Goal: Transaction & Acquisition: Purchase product/service

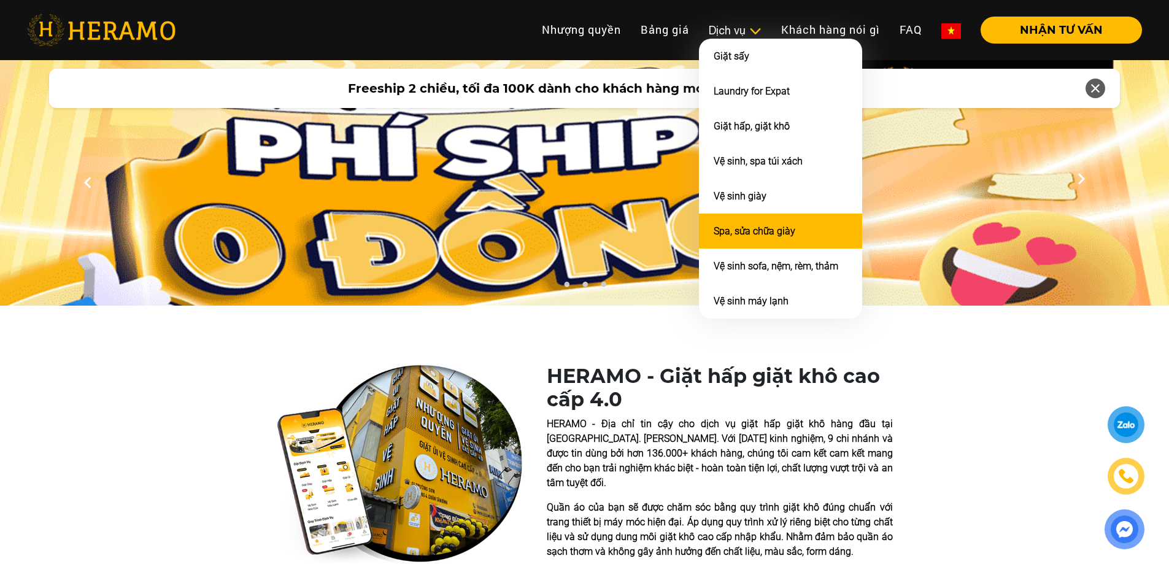
click at [772, 235] on link "Spa, sửa chữa giày" at bounding box center [755, 231] width 82 height 12
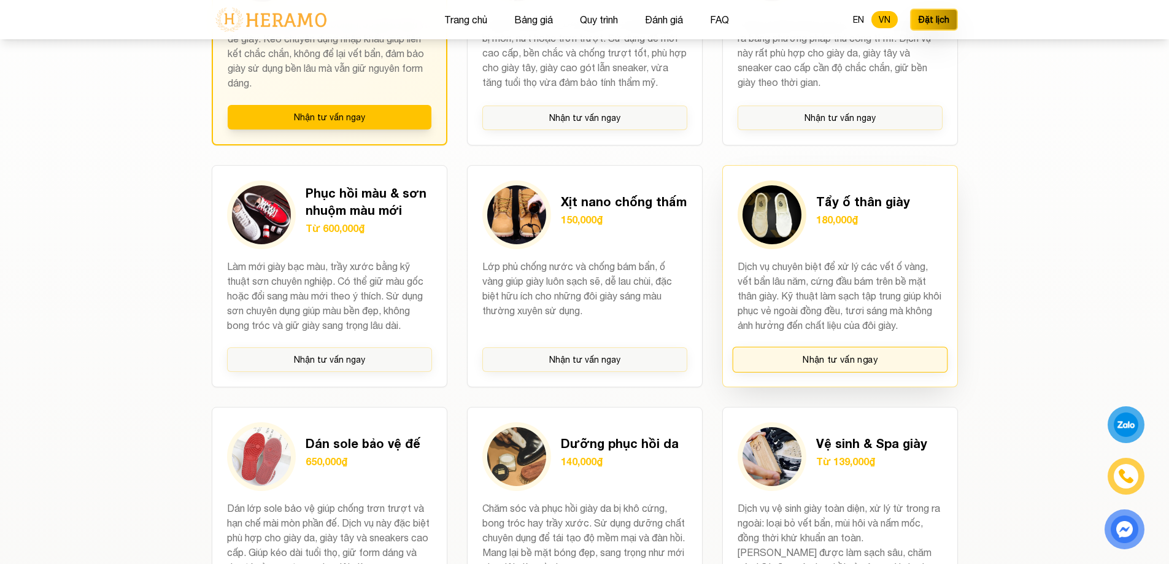
scroll to position [1023, 0]
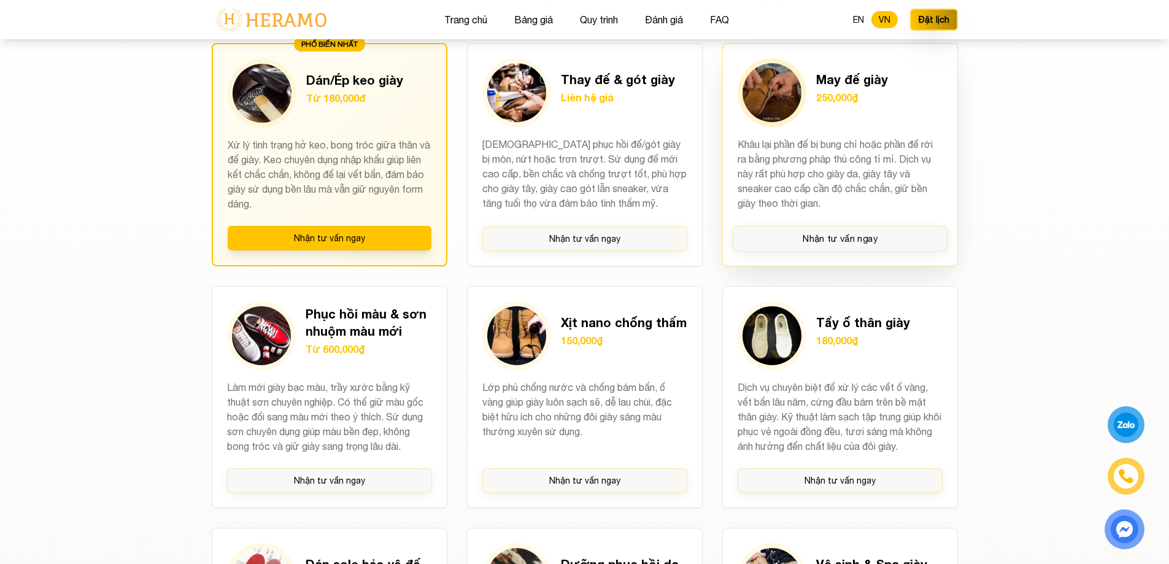
click at [847, 86] on h3 "May đế giày" at bounding box center [852, 79] width 72 height 17
click at [772, 91] on img at bounding box center [772, 92] width 59 height 59
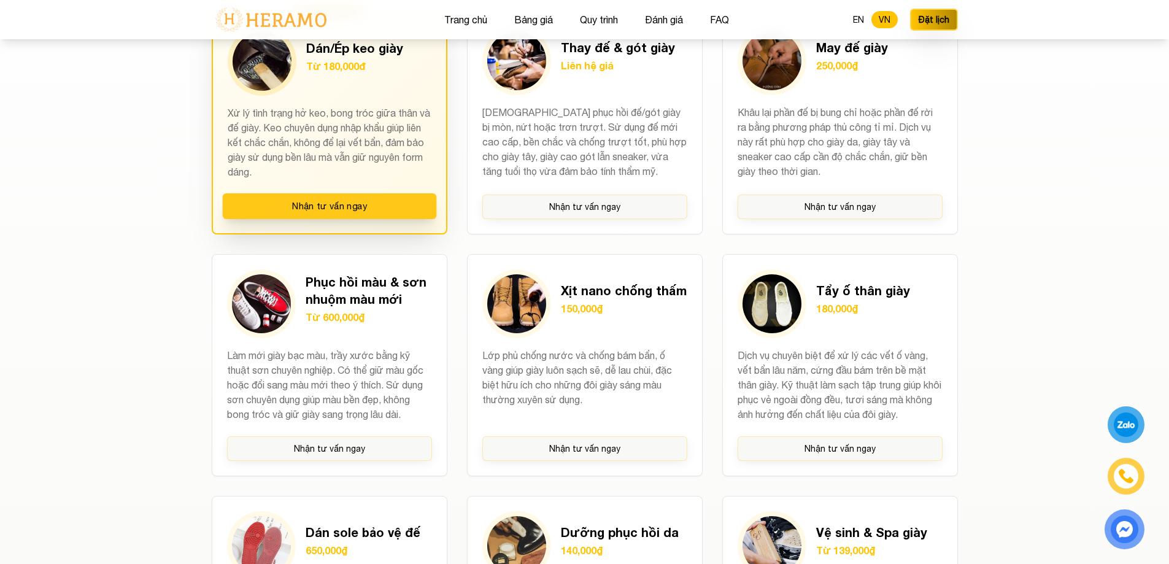
scroll to position [921, 0]
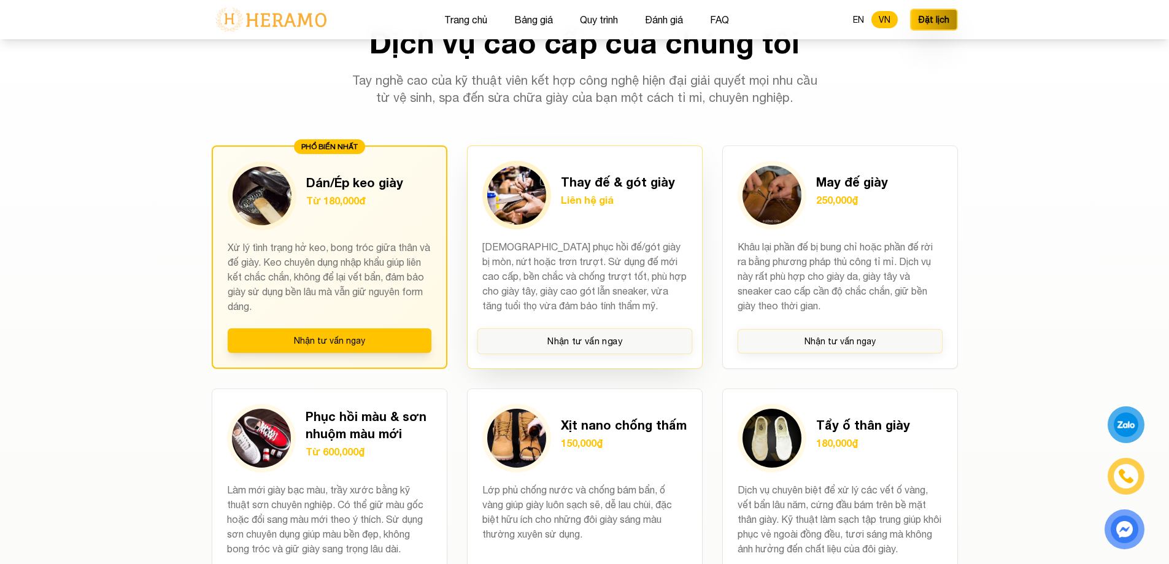
click at [632, 188] on h3 "Thay đế & gót giày" at bounding box center [618, 181] width 114 height 17
click at [613, 257] on p "[DEMOGRAPHIC_DATA] phục hồi đế/gót giày bị mòn, nứt hoặc trơn trượt. Sử dụng đế…" at bounding box center [584, 276] width 205 height 75
click at [619, 184] on h3 "Thay đế & gót giày" at bounding box center [618, 181] width 114 height 17
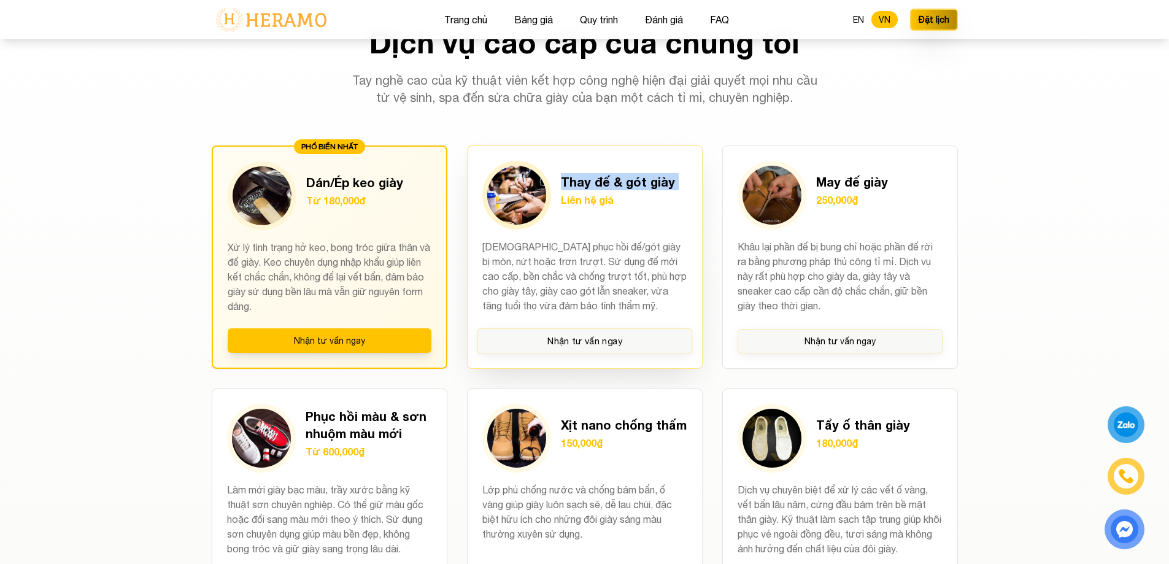
click at [619, 184] on h3 "Thay đế & gót giày" at bounding box center [618, 181] width 114 height 17
click at [541, 176] on div at bounding box center [516, 195] width 69 height 69
click at [522, 179] on img at bounding box center [516, 195] width 59 height 59
click at [581, 198] on p "Liên hệ giá" at bounding box center [618, 200] width 114 height 15
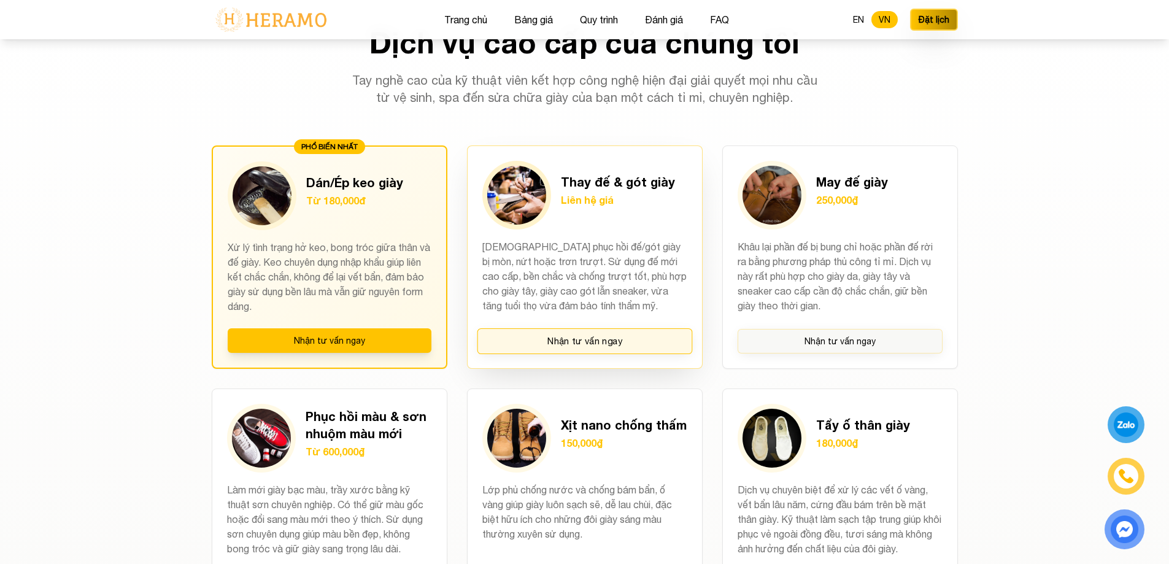
click at [594, 337] on button "Nhận tư vấn ngay" at bounding box center [584, 341] width 215 height 26
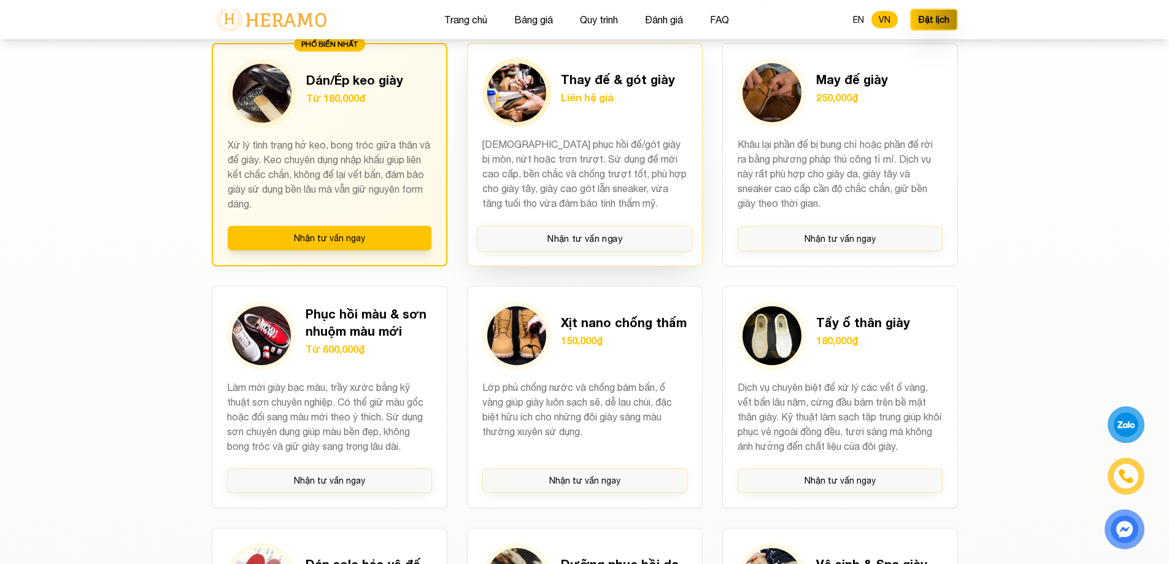
scroll to position [1330, 0]
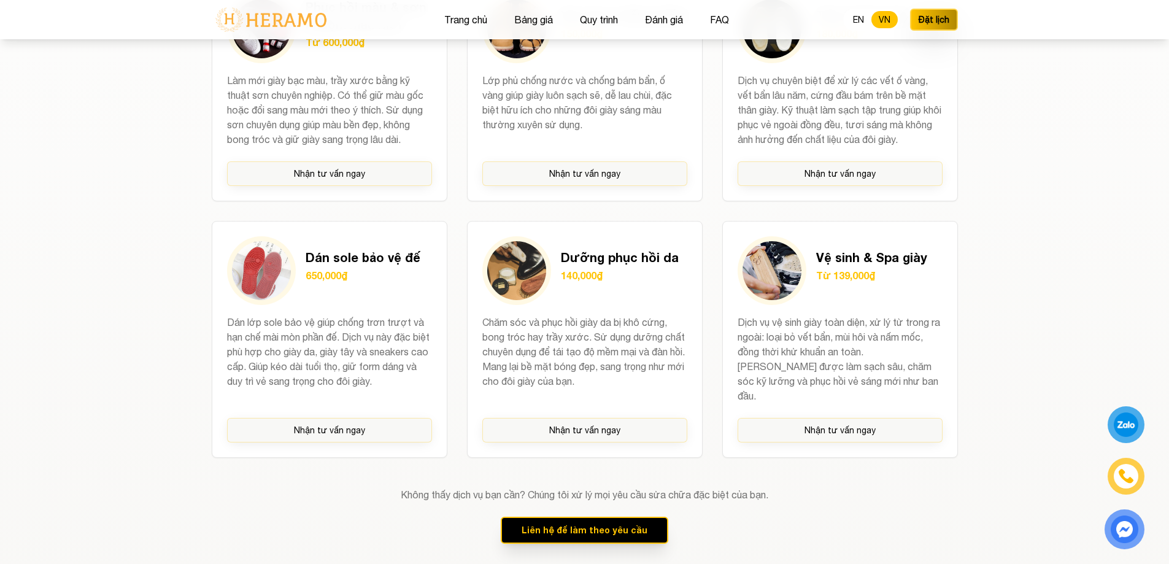
click at [1124, 415] on div at bounding box center [1126, 425] width 23 height 22
click at [661, 313] on div "Dưỡng phục hồi da 140,000₫ Chăm sóc và phục hồi giày da bị khô cứng, bong tróc …" at bounding box center [585, 339] width 236 height 237
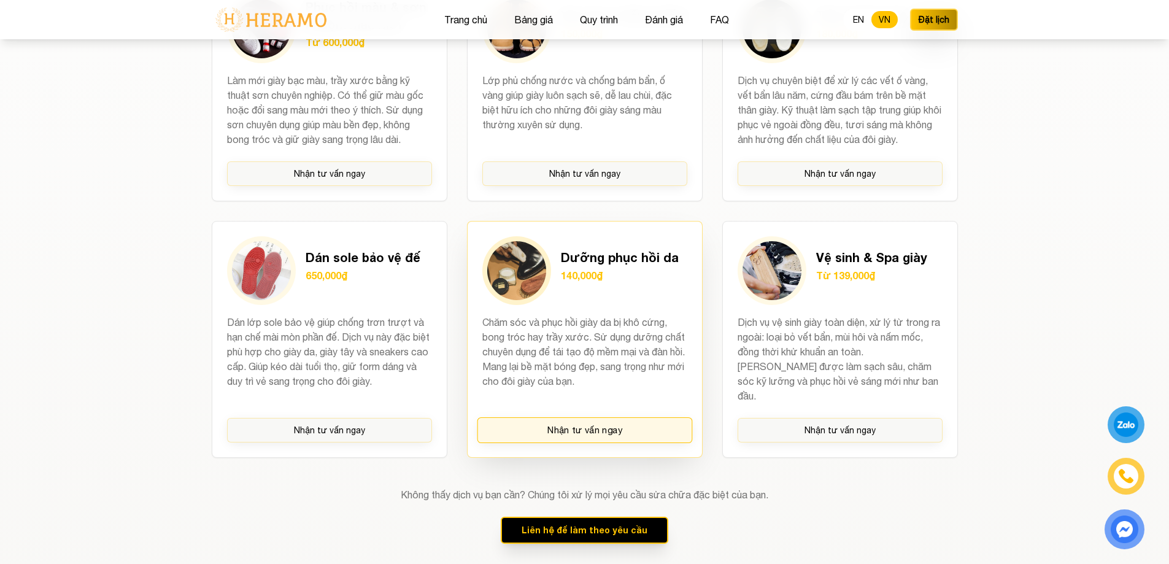
drag, startPoint x: 613, startPoint y: 422, endPoint x: 614, endPoint y: 416, distance: 6.2
click at [613, 422] on button "Nhận tư vấn ngay" at bounding box center [584, 430] width 215 height 26
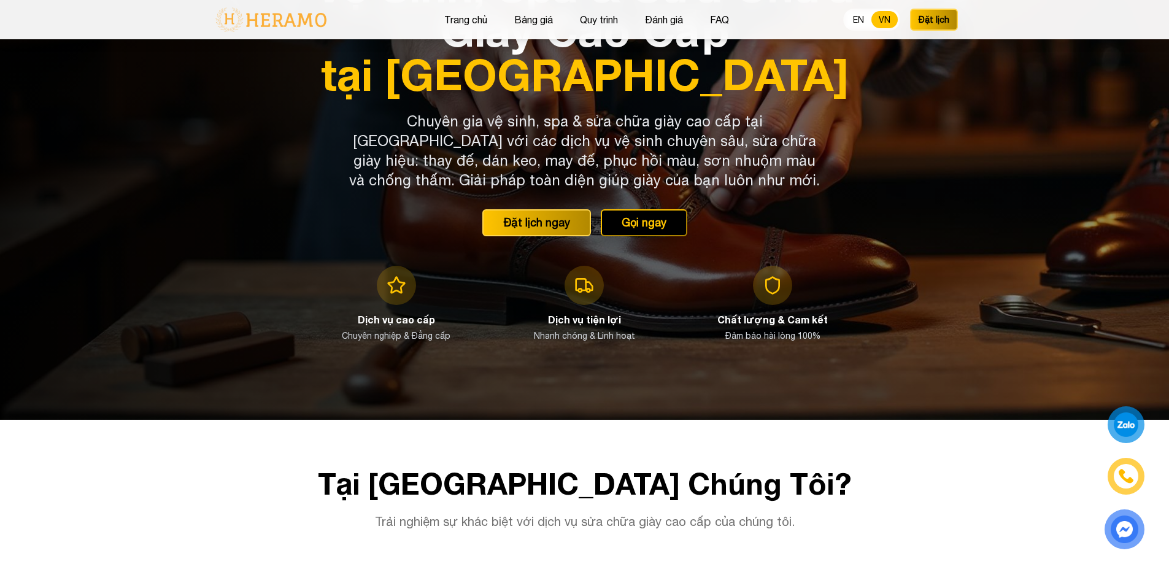
scroll to position [103, 0]
